Goal: Check status: Check status

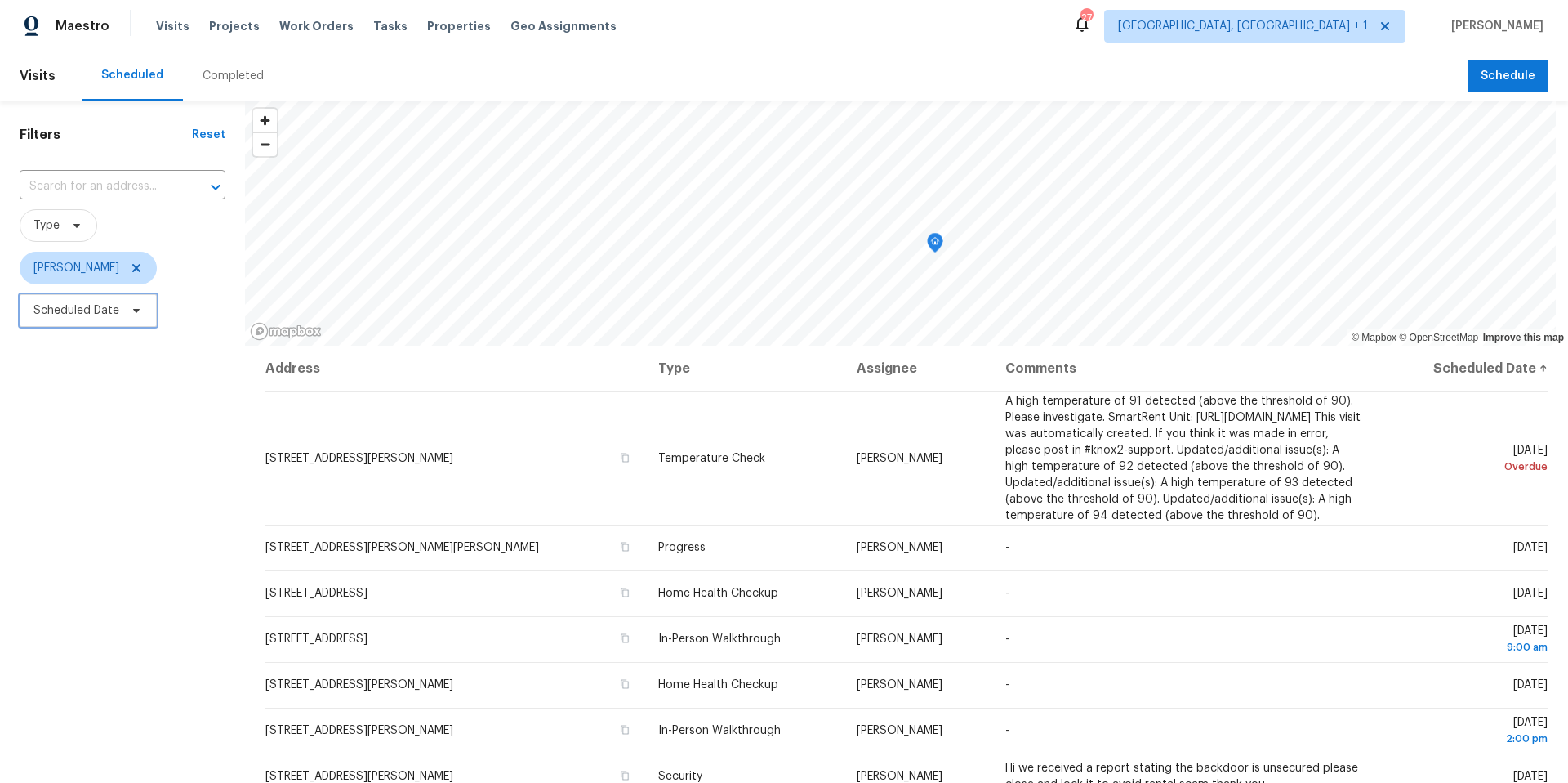
click at [131, 315] on icon at bounding box center [136, 310] width 13 height 13
click at [122, 359] on input "text" at bounding box center [109, 365] width 161 height 33
select select "9"
select select "2025"
select select "10"
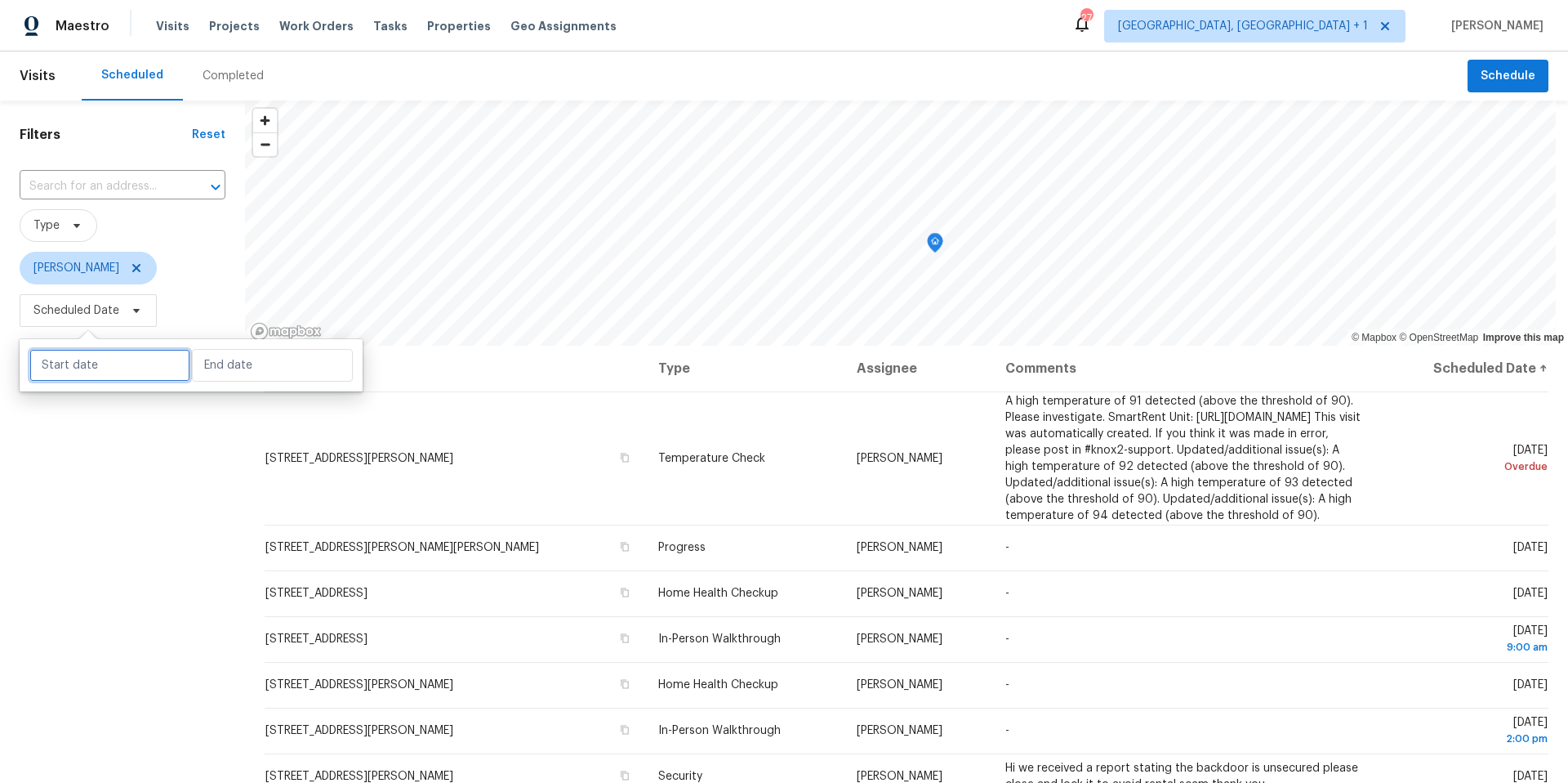
select select "2025"
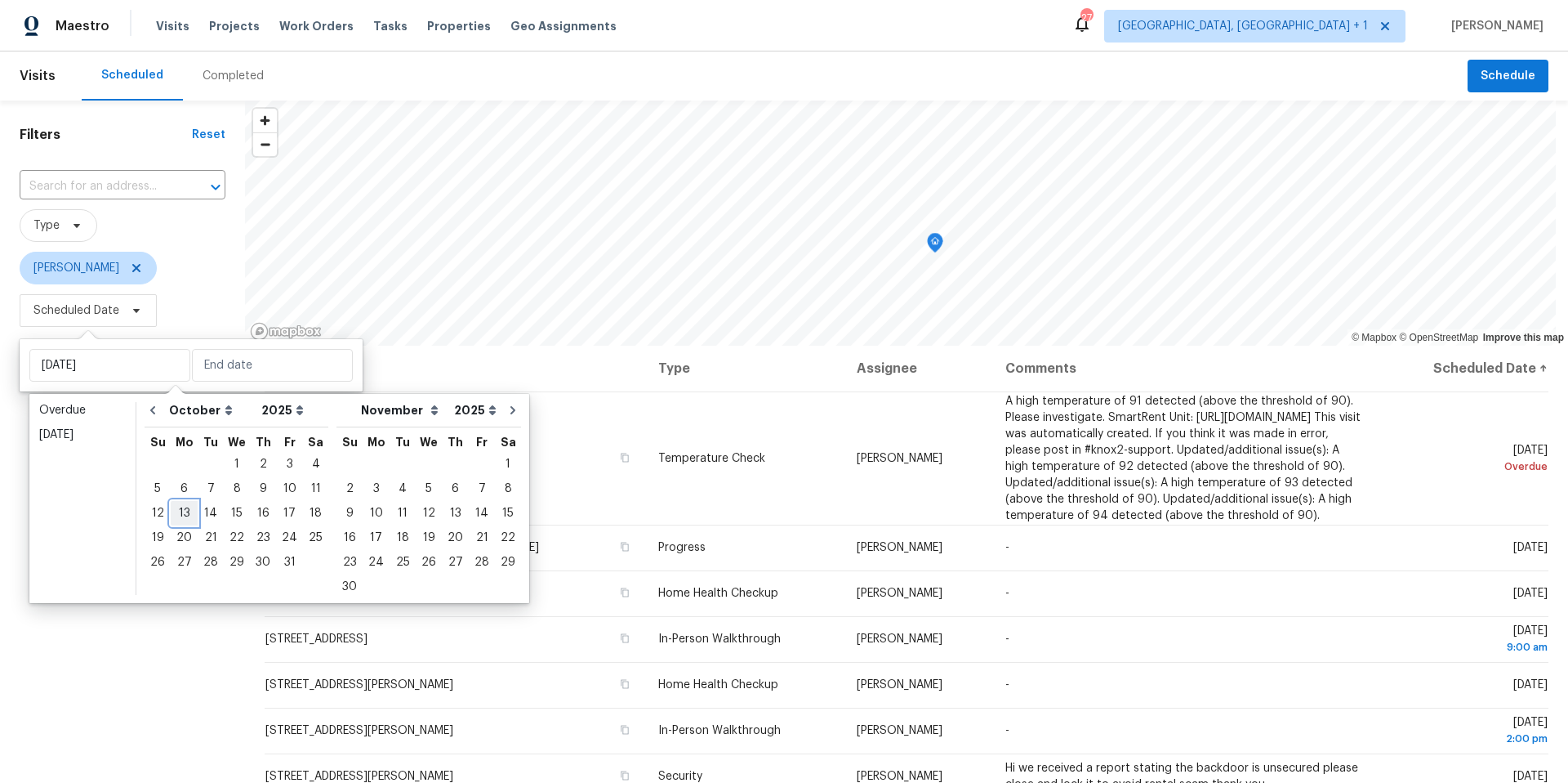
click at [175, 513] on div "13" at bounding box center [184, 513] width 27 height 23
type input "[DATE]"
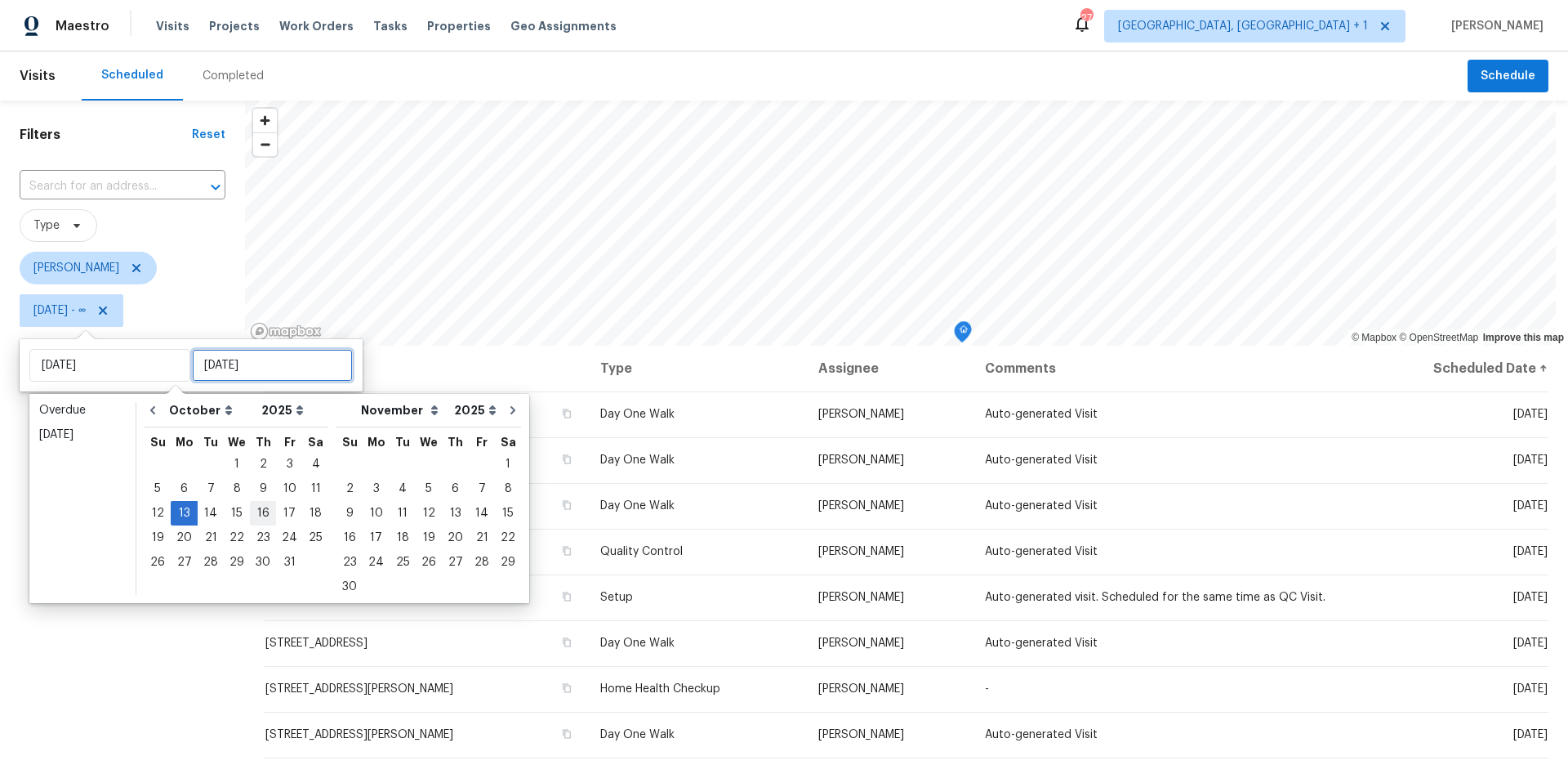
type input "[DATE]"
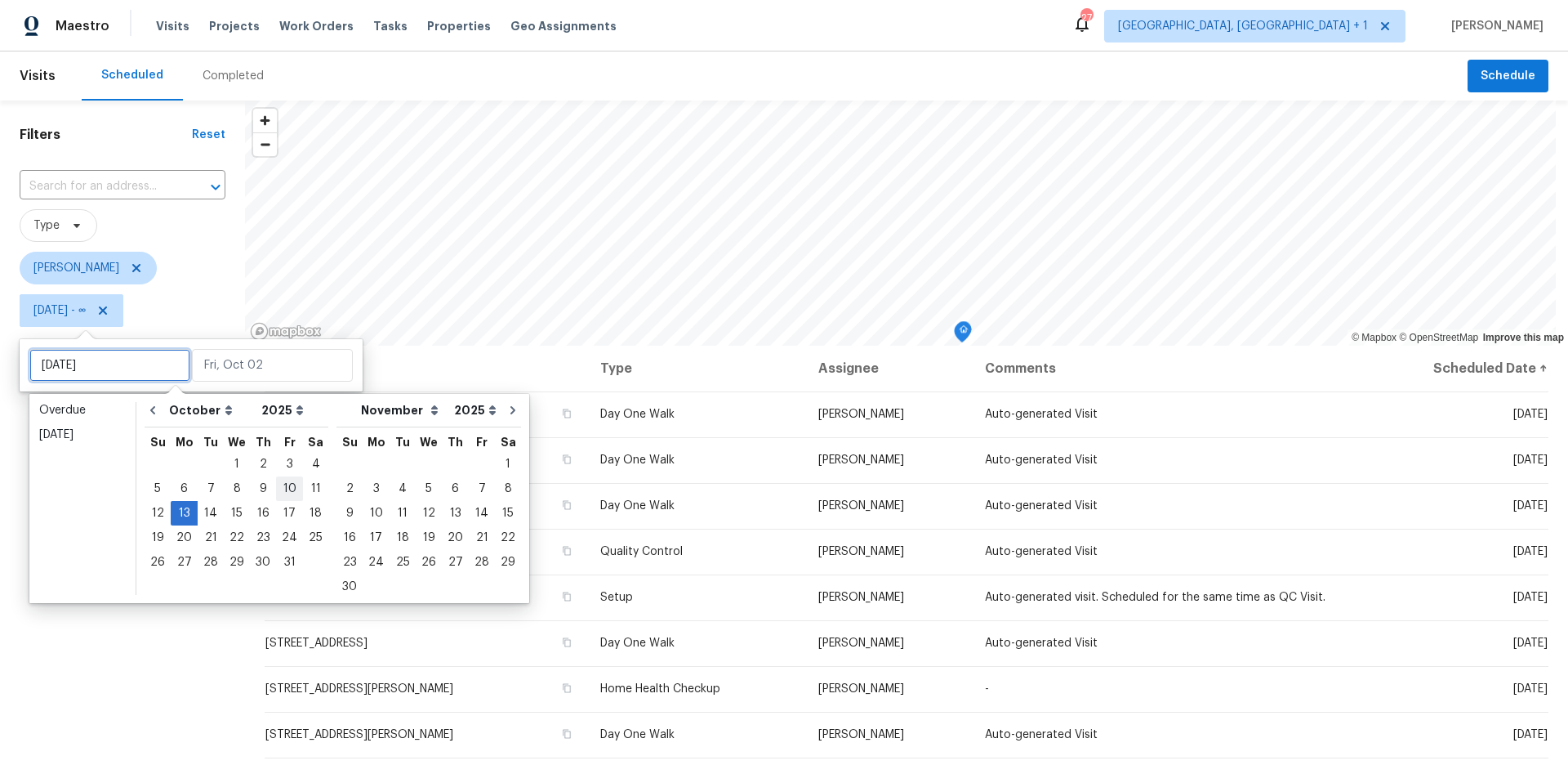
type input "[DATE]"
click at [284, 466] on div "3" at bounding box center [289, 464] width 27 height 23
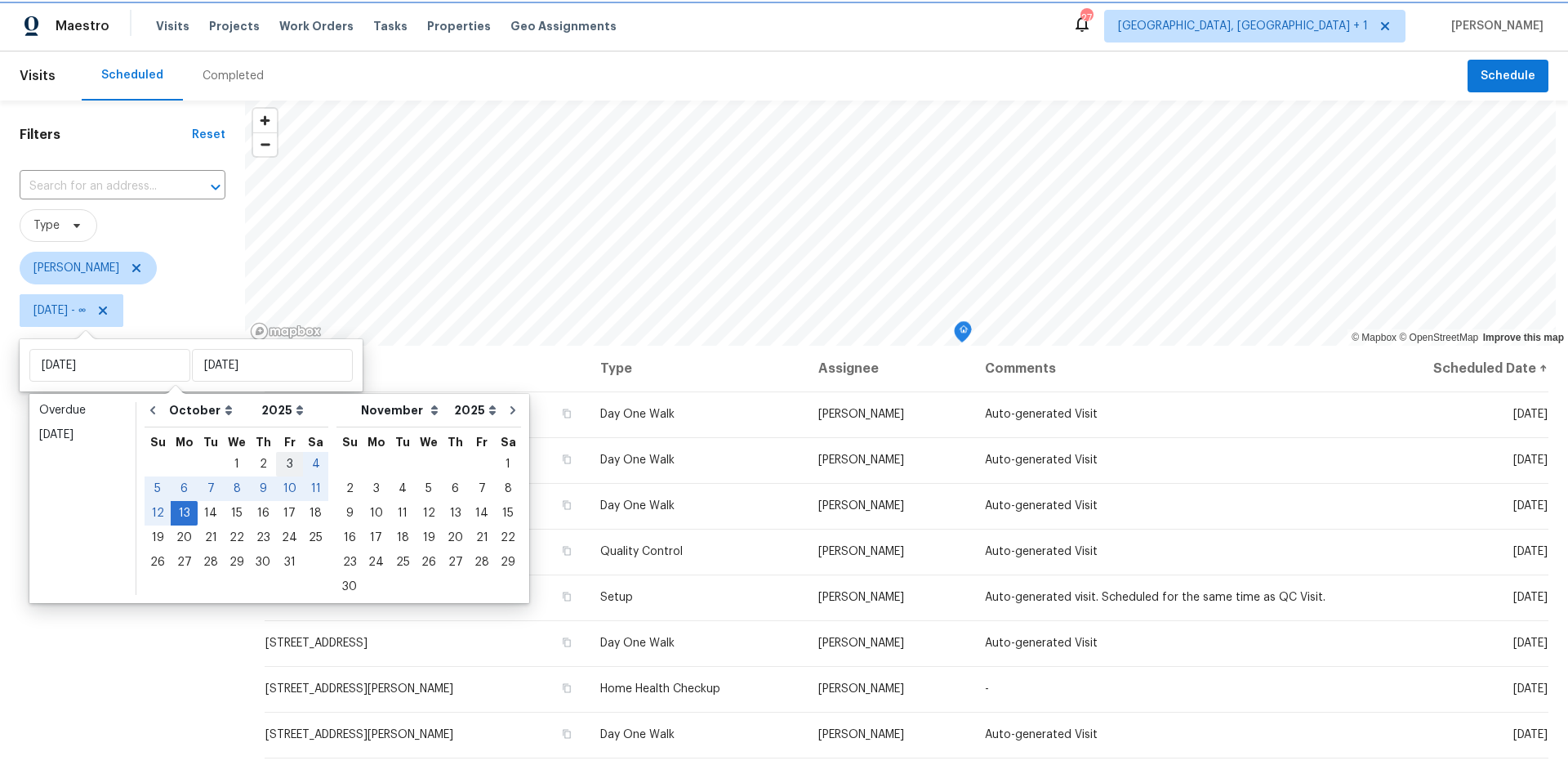
type input "[DATE]"
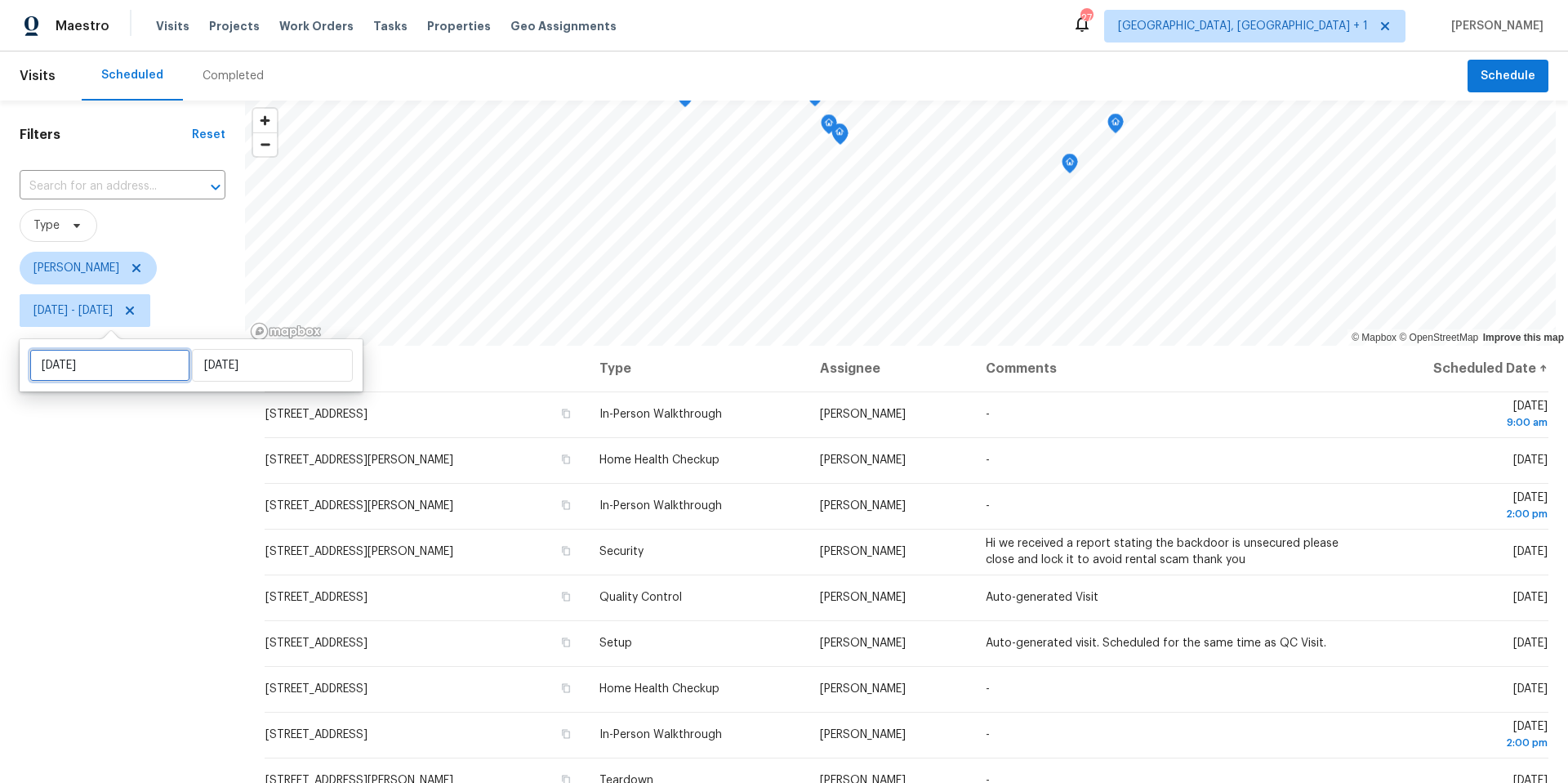
click at [119, 368] on input "[DATE]" at bounding box center [109, 365] width 161 height 33
select select "9"
select select "2025"
select select "10"
select select "2025"
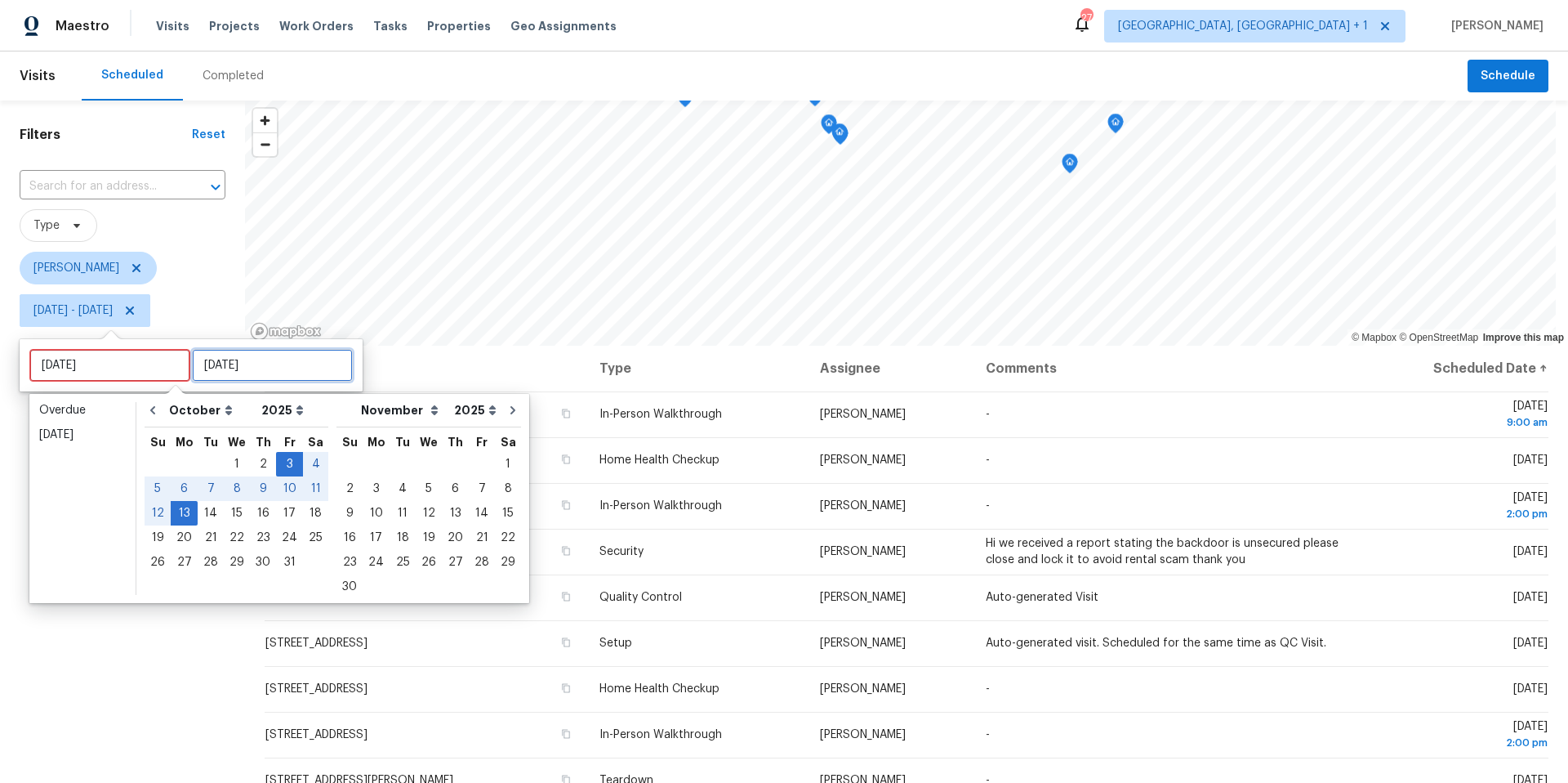
click at [223, 375] on input "[DATE]" at bounding box center [272, 365] width 161 height 33
type input "[DATE]"
click at [276, 470] on div "3" at bounding box center [289, 464] width 27 height 23
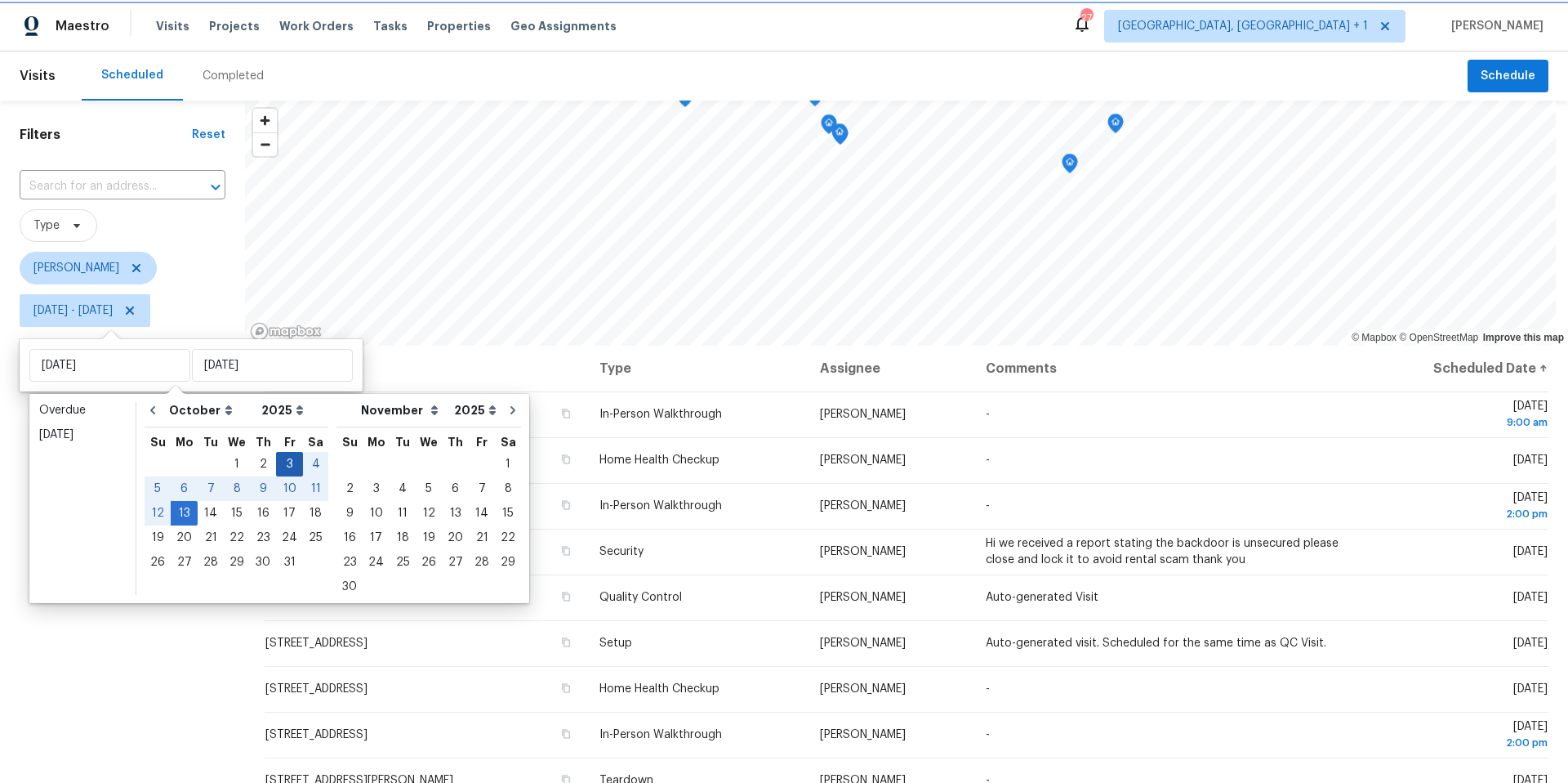
type input "[DATE]"
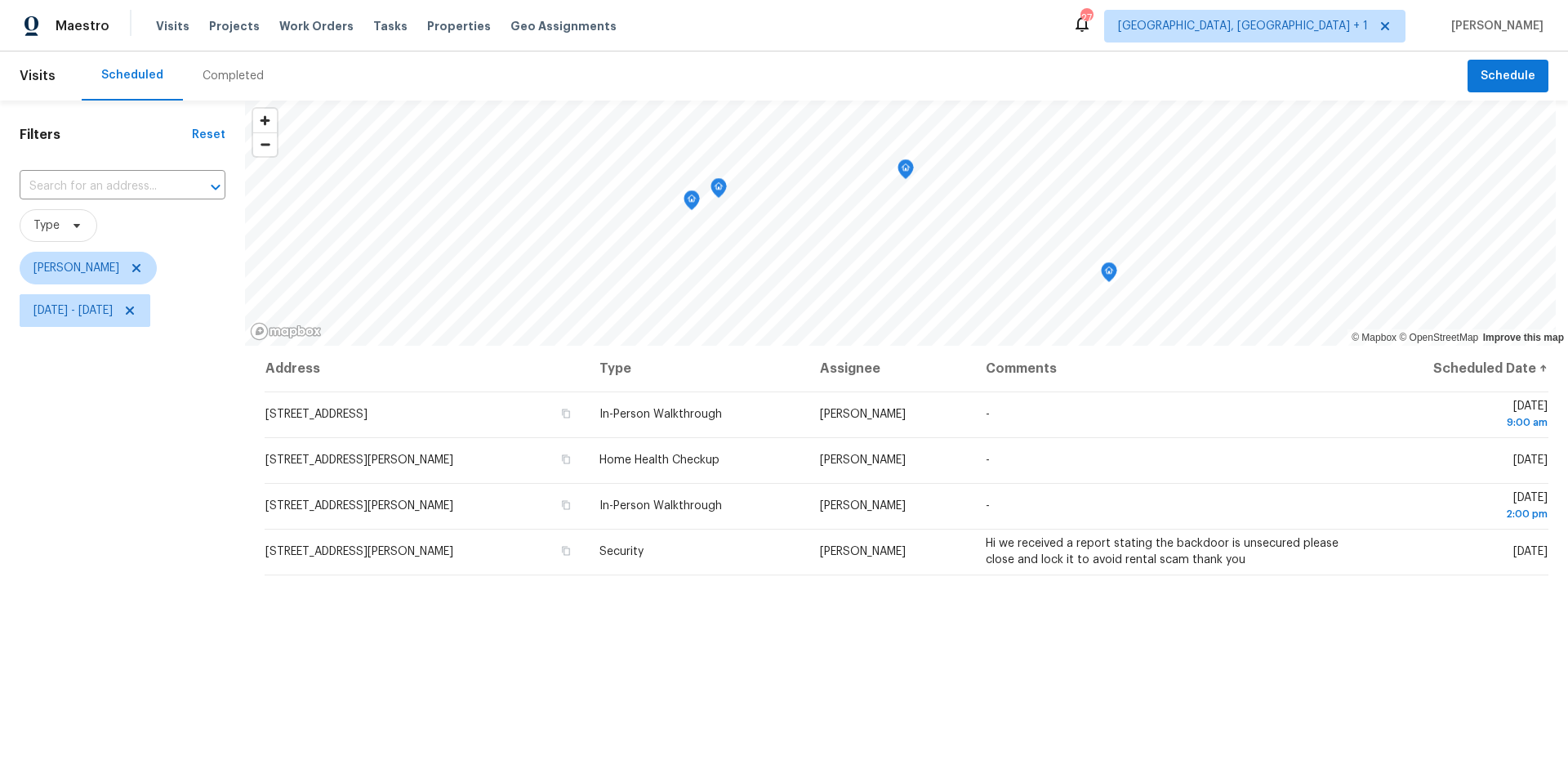
click at [136, 522] on div "Filters Reset ​ Type [PERSON_NAME] [DATE] - [DATE]" at bounding box center [122, 535] width 245 height 871
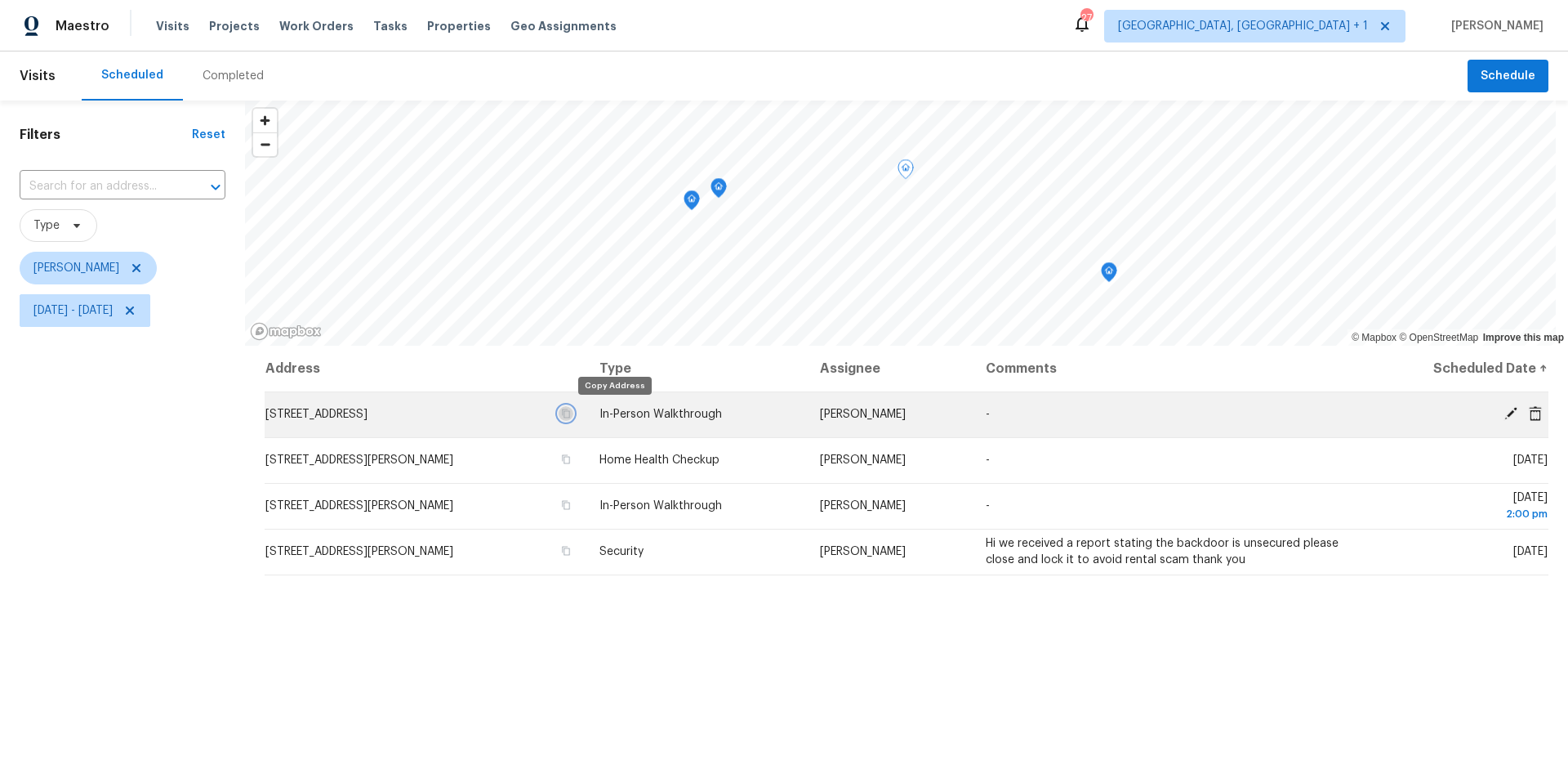
click at [570, 414] on icon "button" at bounding box center [565, 413] width 9 height 9
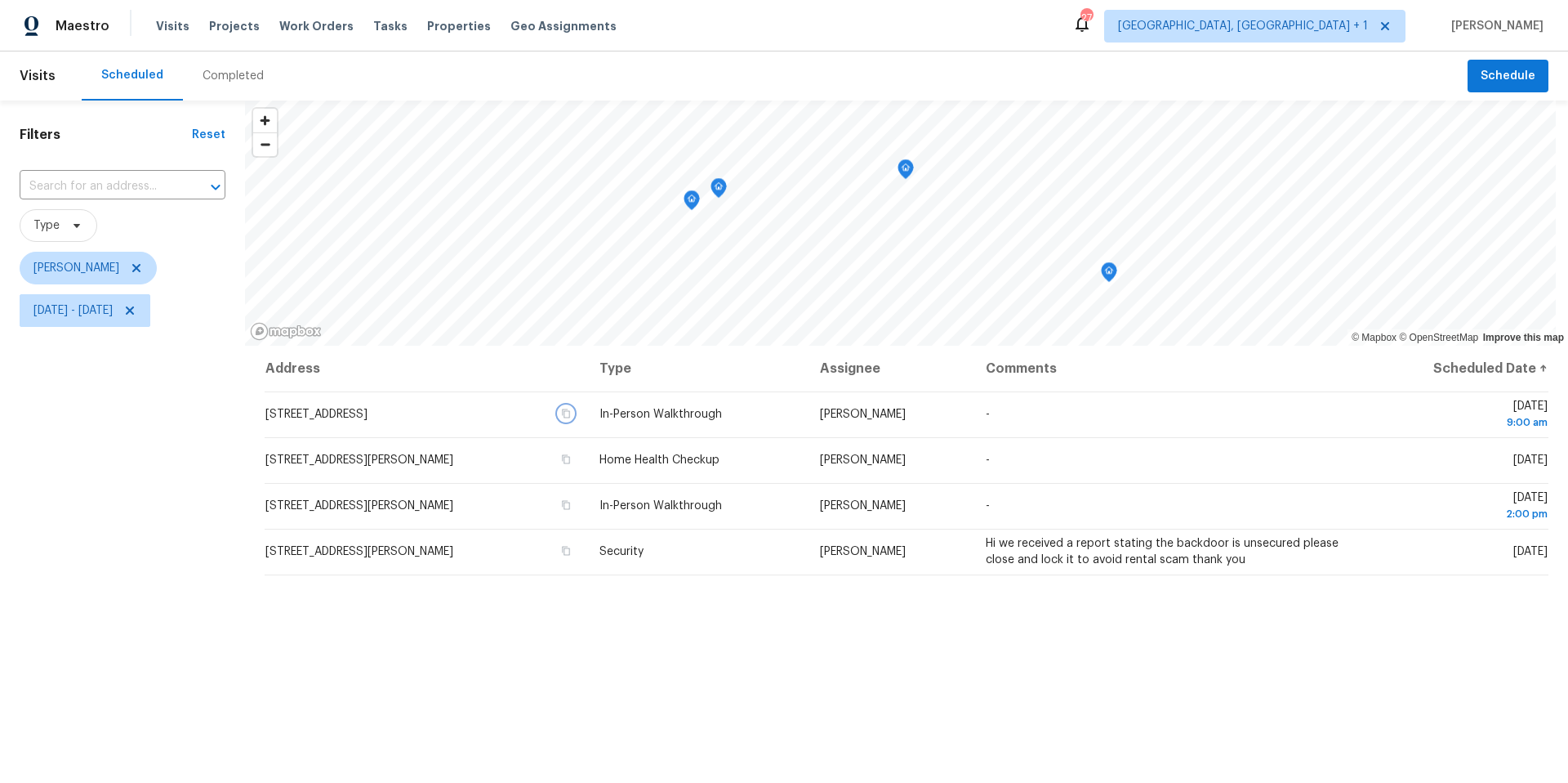
click at [692, 204] on icon "Map marker" at bounding box center [691, 200] width 15 height 19
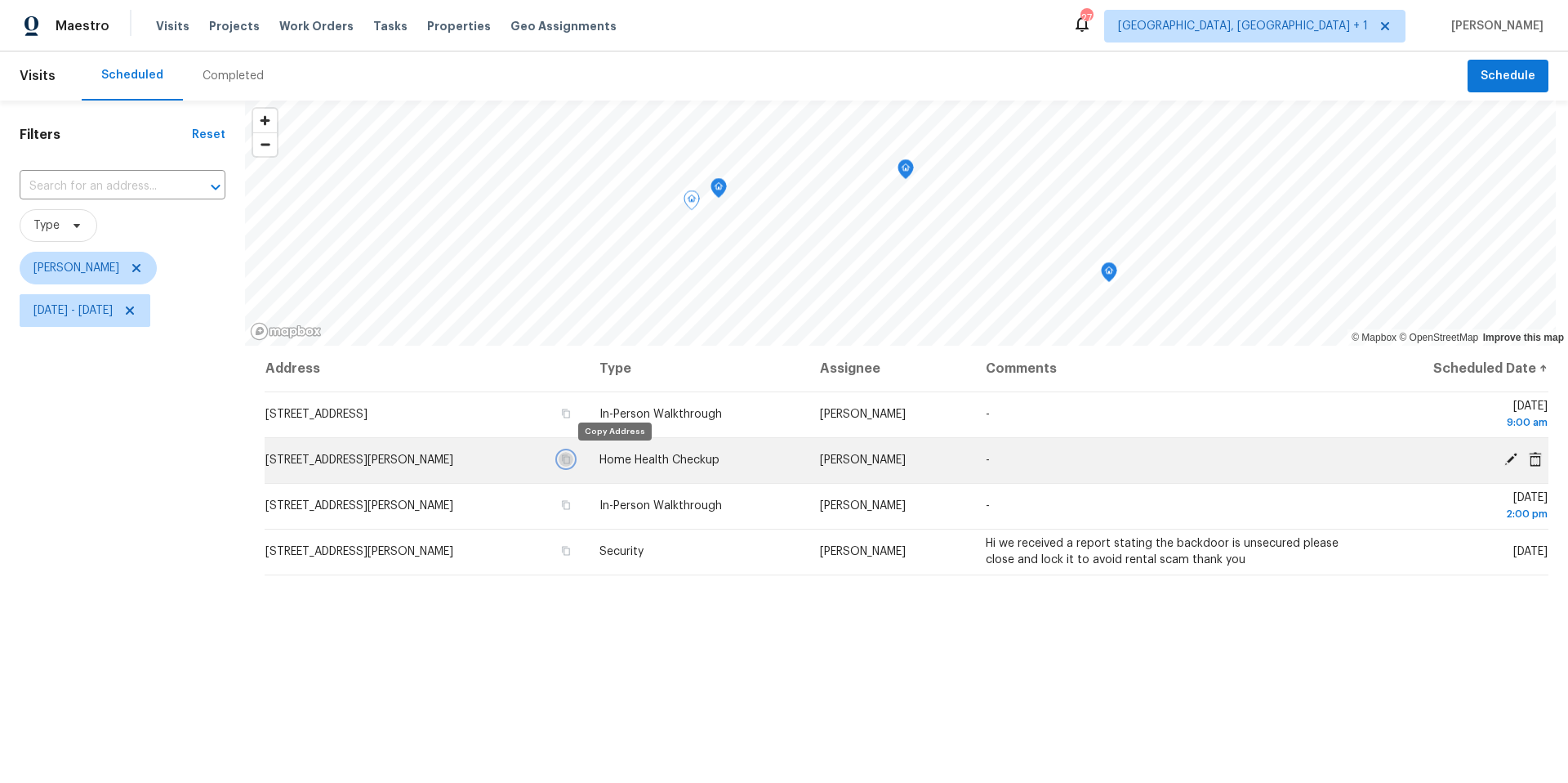
click at [570, 458] on icon "button" at bounding box center [565, 458] width 9 height 9
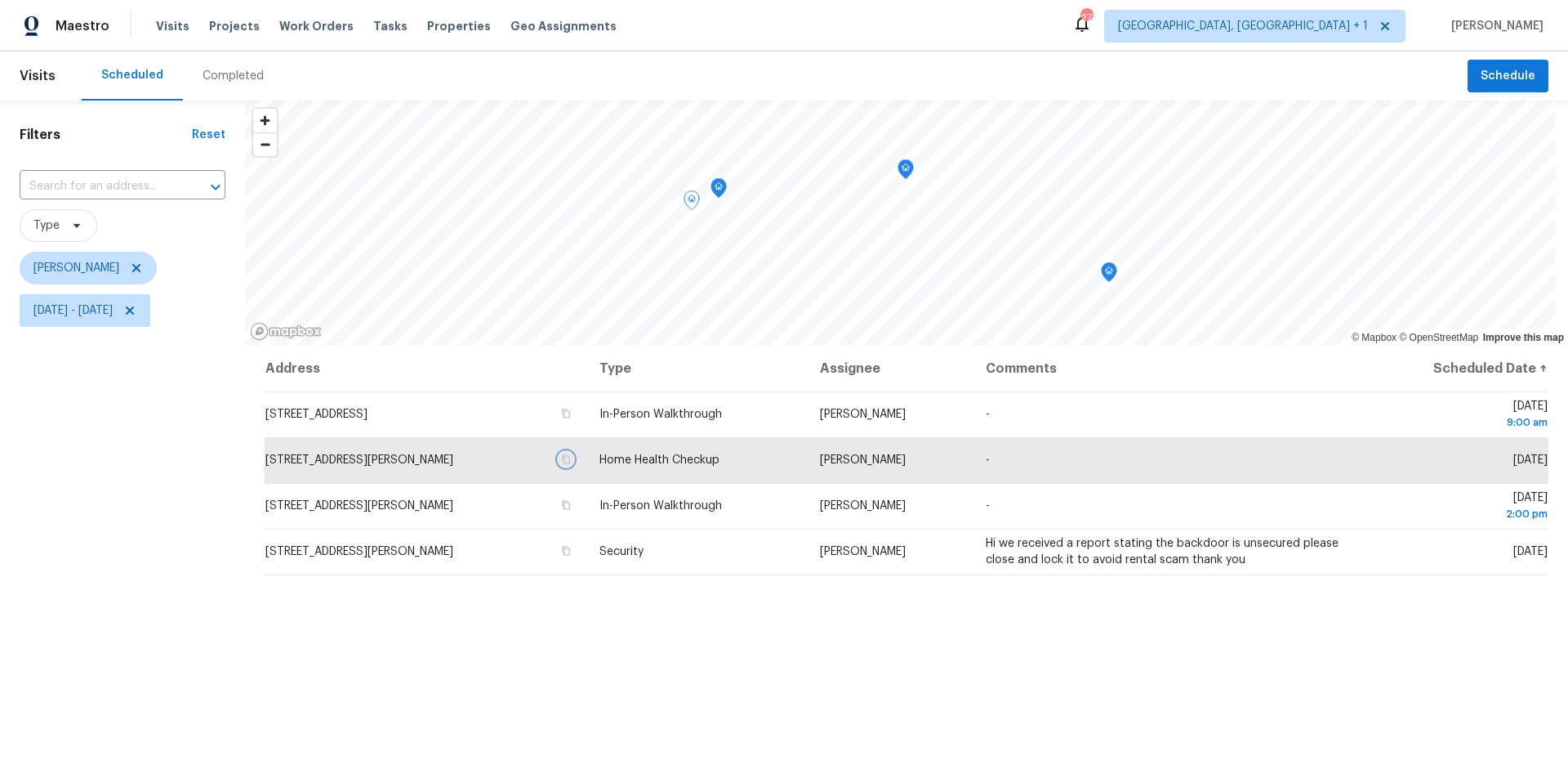
click at [721, 187] on icon "Map marker" at bounding box center [718, 188] width 15 height 19
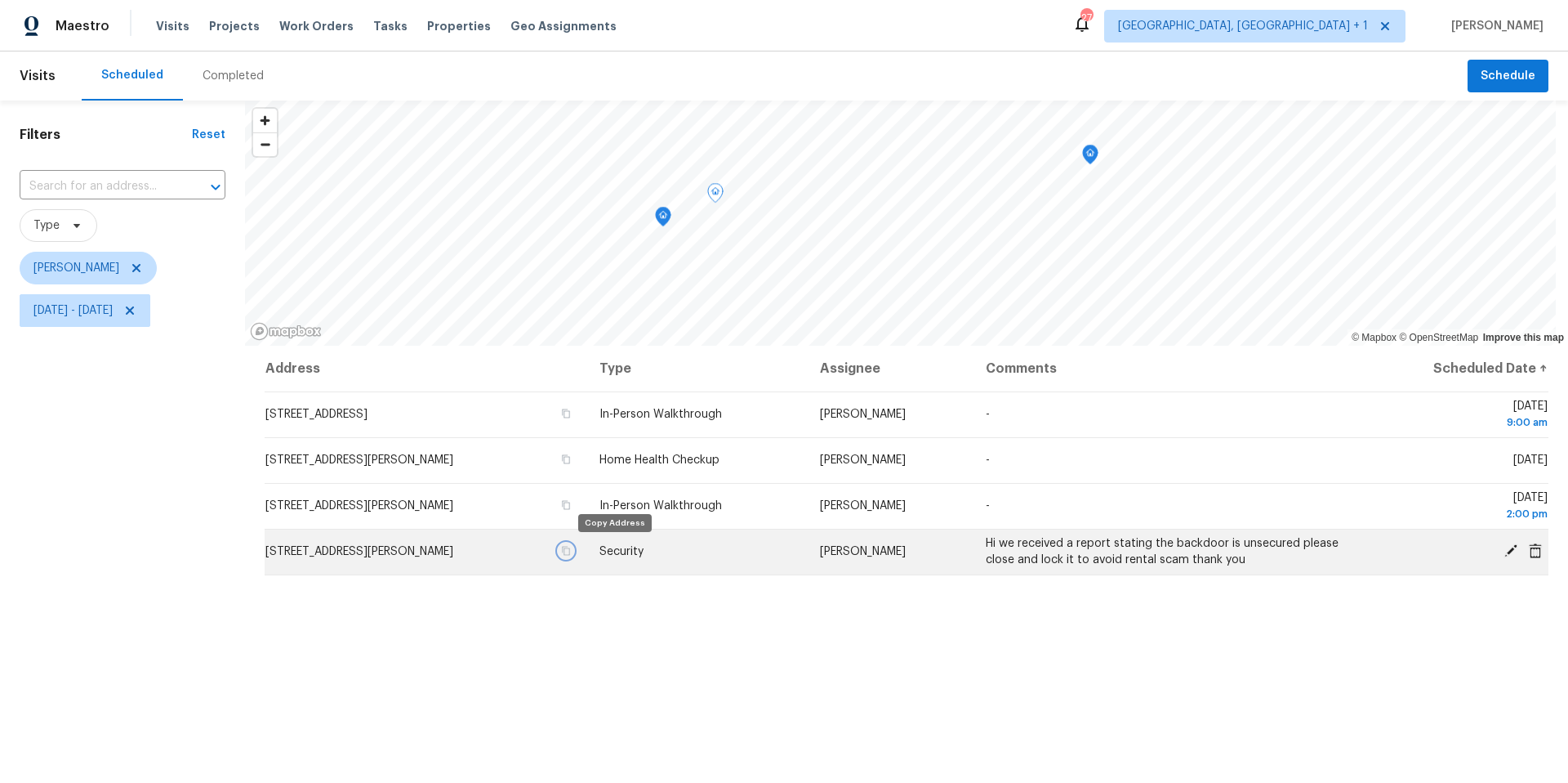
click at [570, 553] on icon "button" at bounding box center [565, 550] width 9 height 9
click at [1095, 150] on icon "Map marker" at bounding box center [1089, 155] width 15 height 19
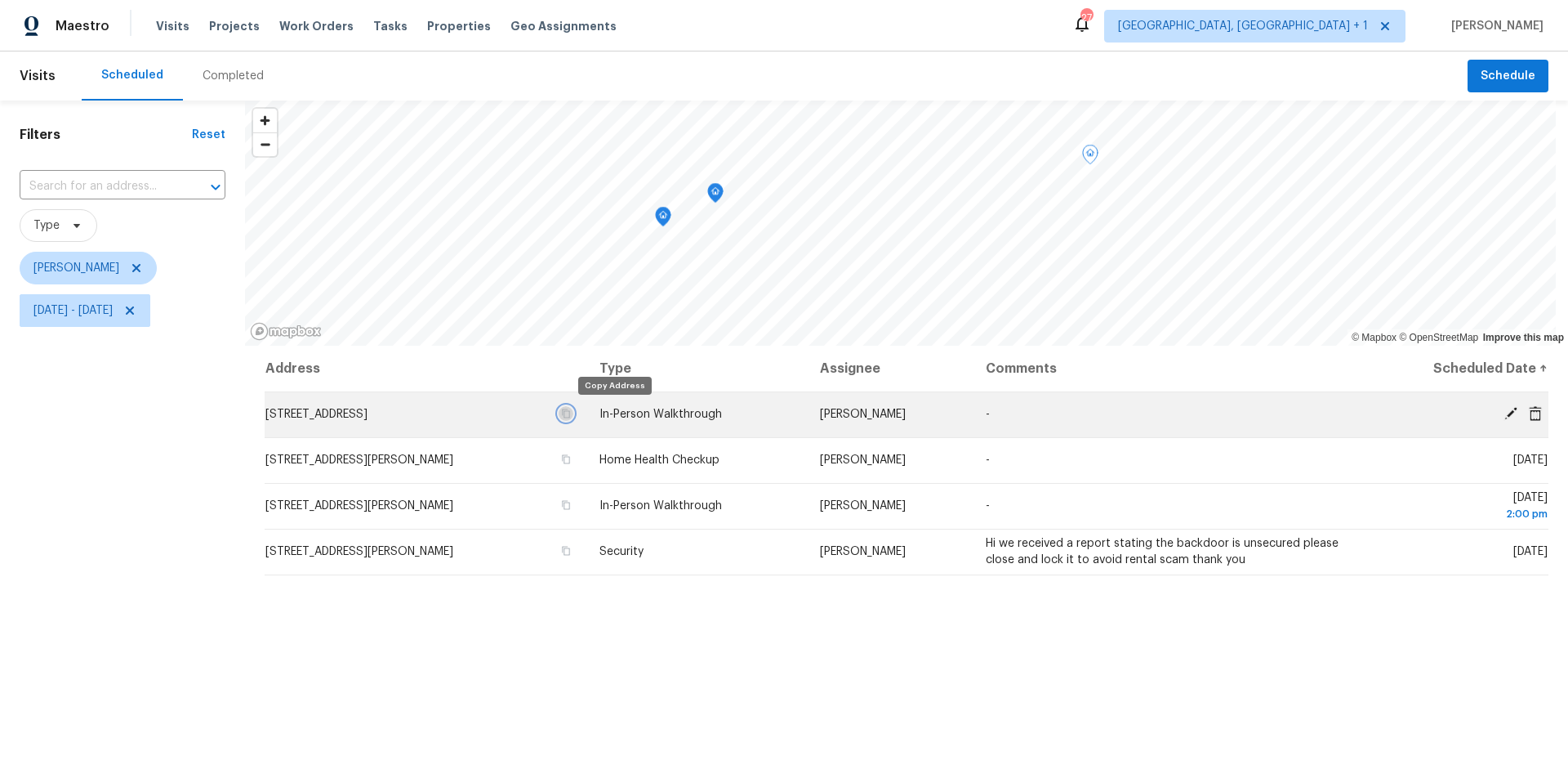
click at [573, 415] on button "button" at bounding box center [565, 413] width 15 height 15
